Goal: Task Accomplishment & Management: Manage account settings

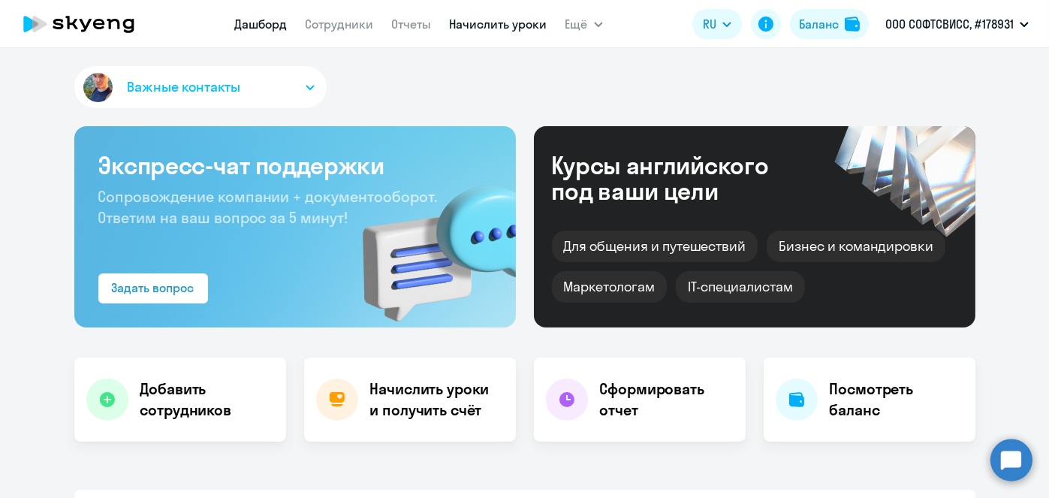
click at [463, 25] on link "Начислить уроки" at bounding box center [499, 24] width 98 height 15
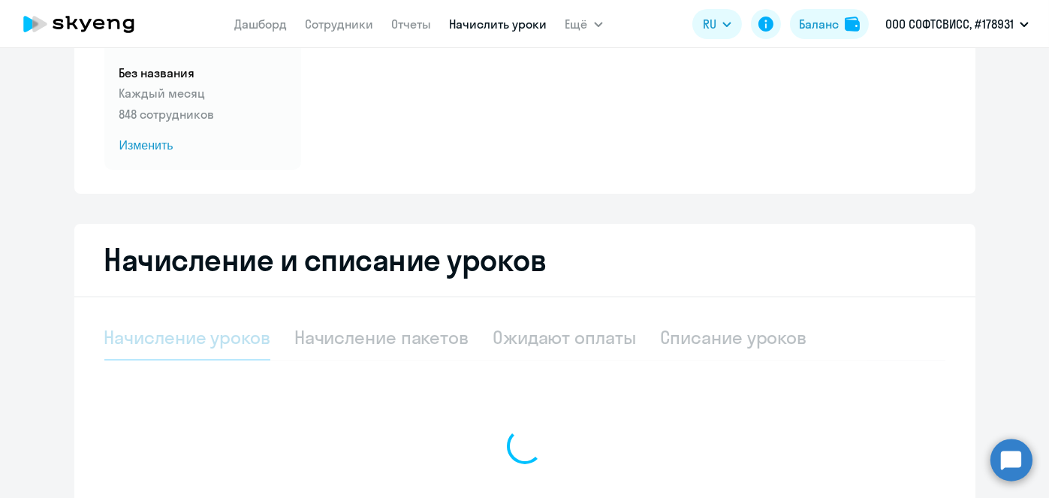
scroll to position [158, 0]
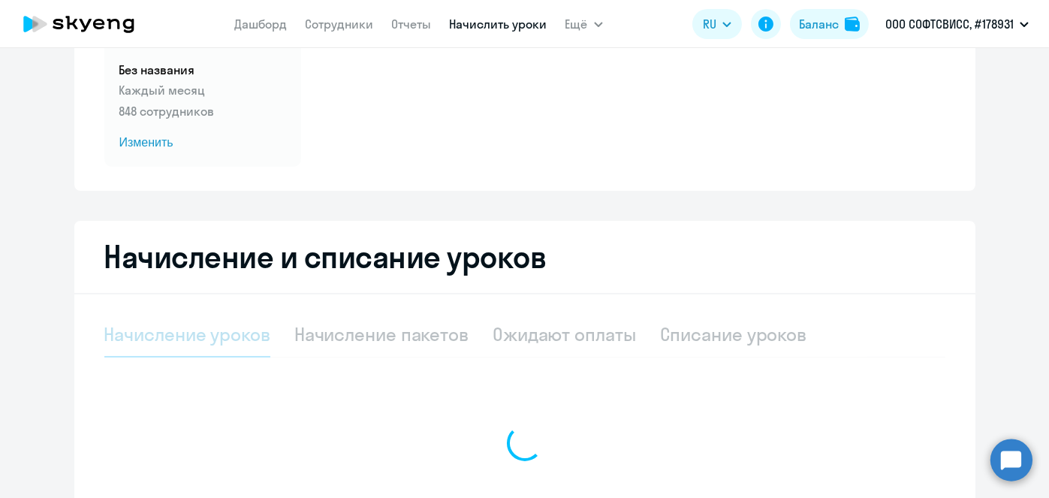
select select "10"
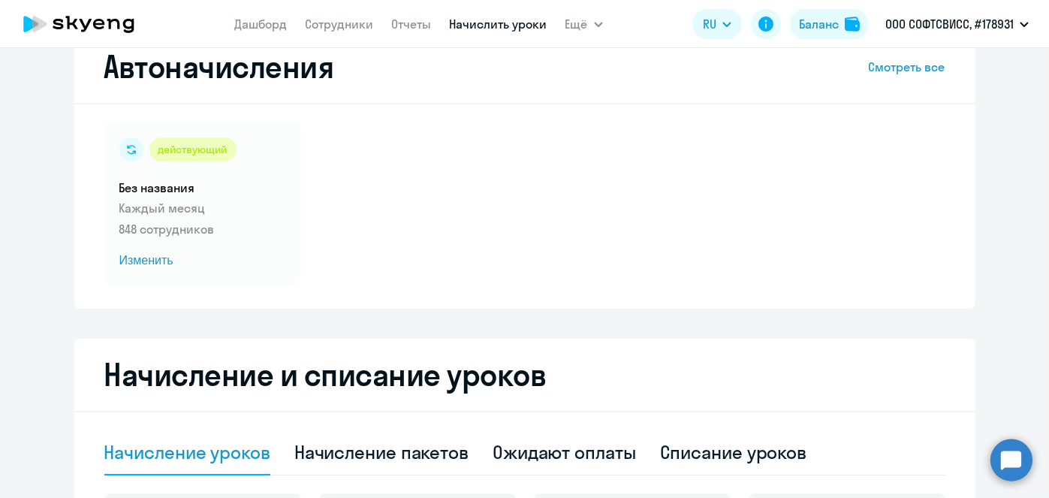
scroll to position [51, 0]
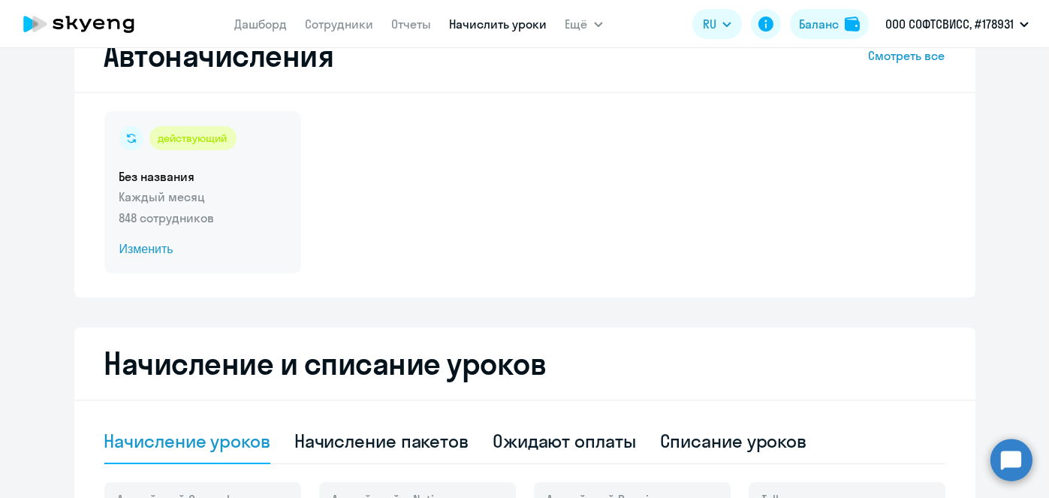
click at [138, 252] on span "Изменить" at bounding box center [202, 249] width 167 height 18
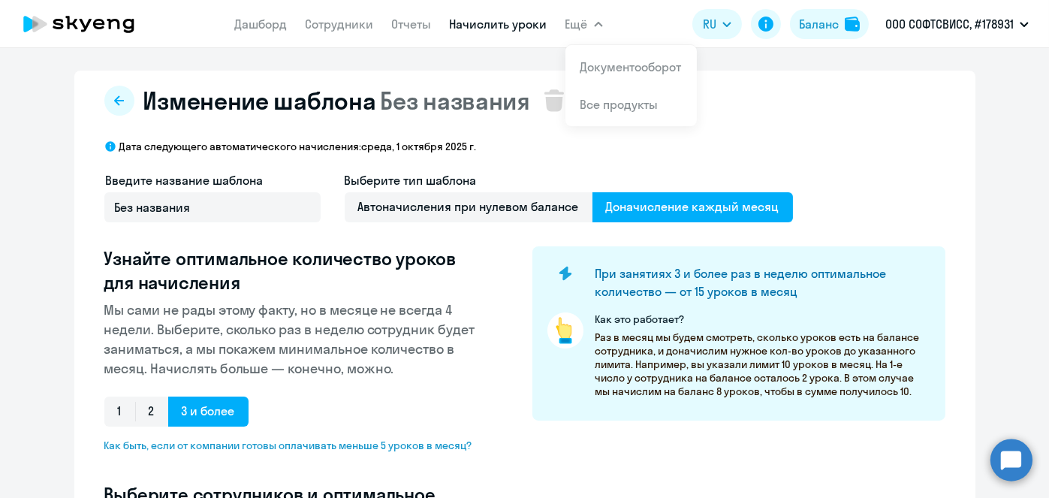
select select "10"
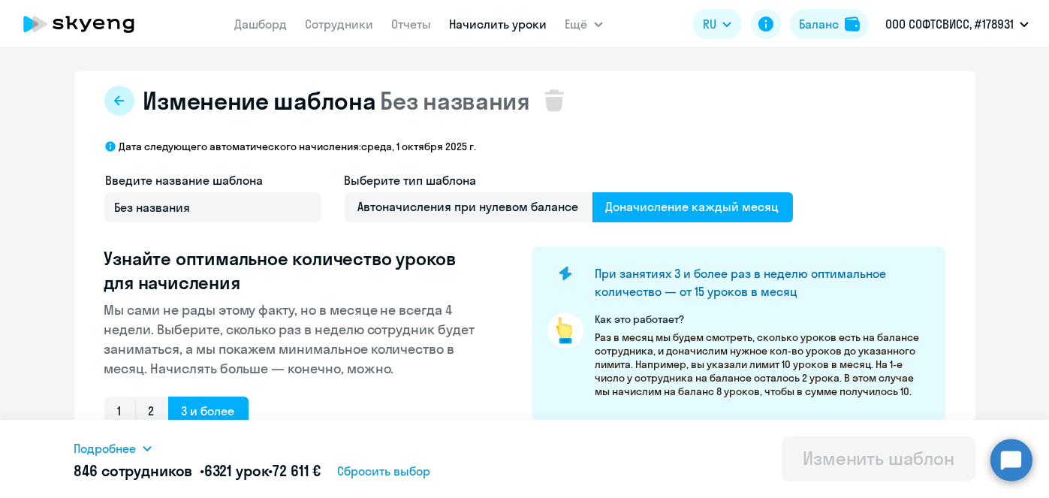
click at [113, 104] on icon at bounding box center [119, 101] width 12 height 12
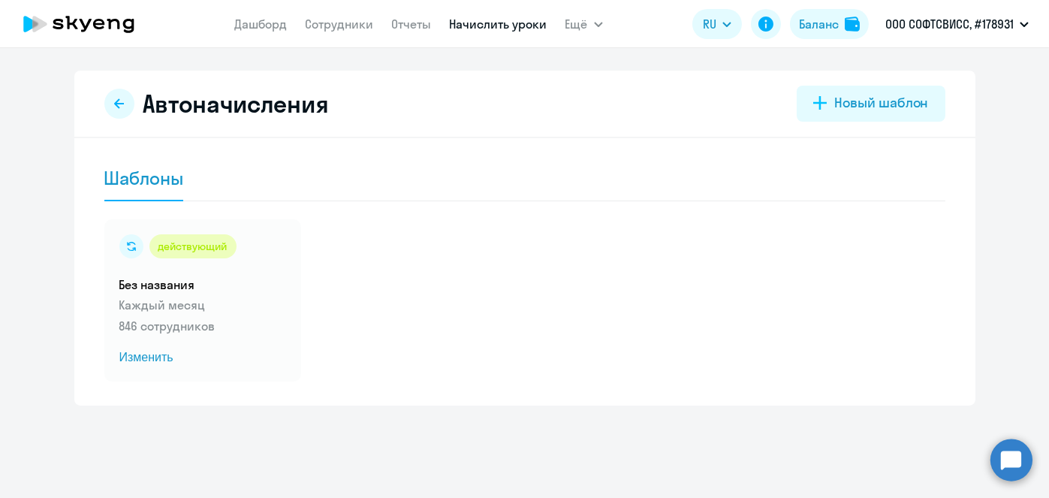
click at [487, 24] on link "Начислить уроки" at bounding box center [499, 24] width 98 height 15
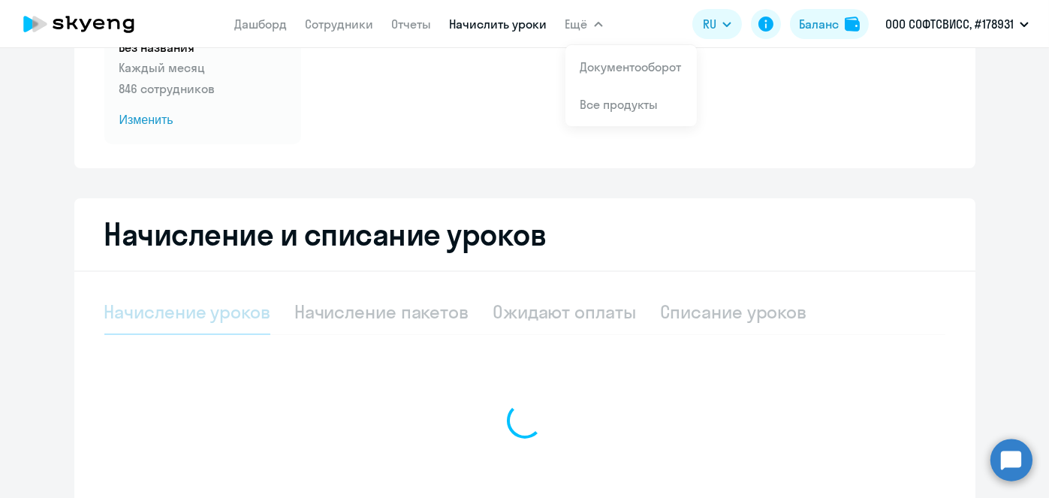
scroll to position [182, 0]
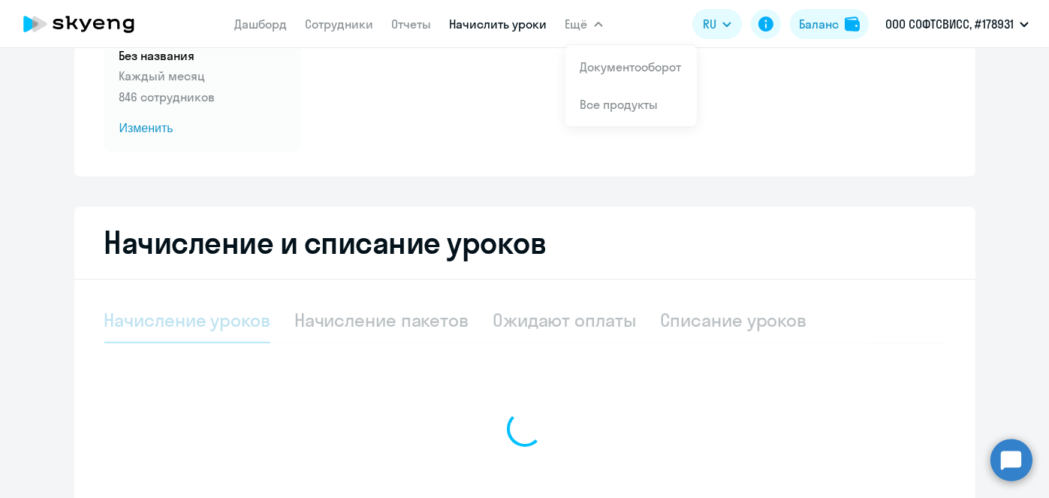
select select "10"
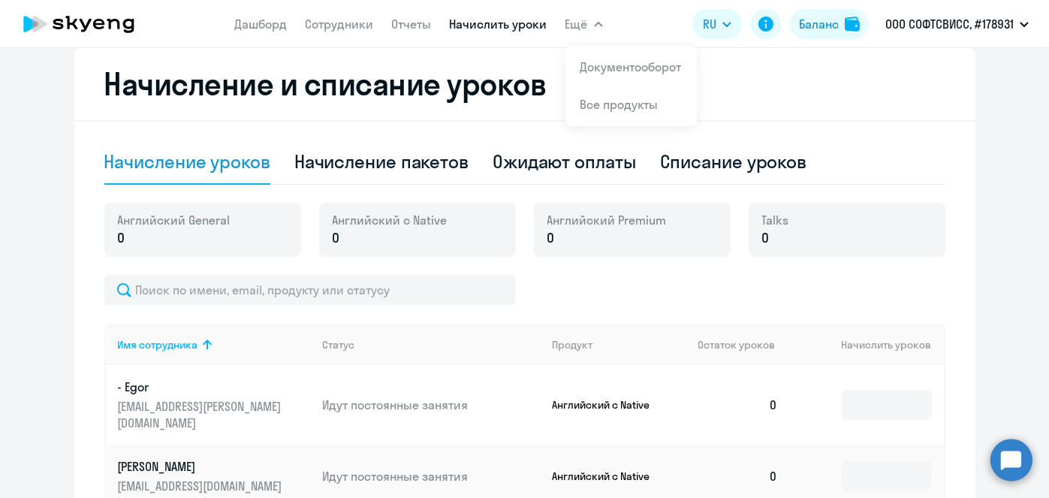
scroll to position [0, 0]
